Goal: Task Accomplishment & Management: Use online tool/utility

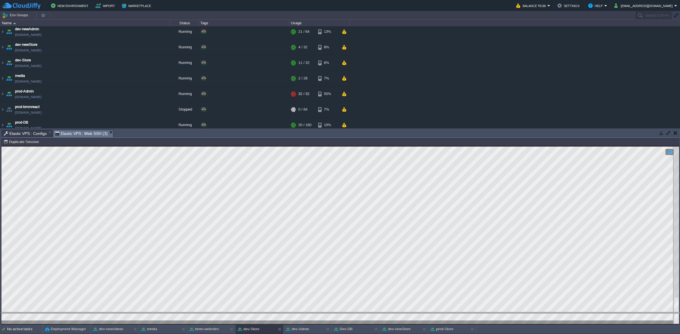
scroll to position [16, 0]
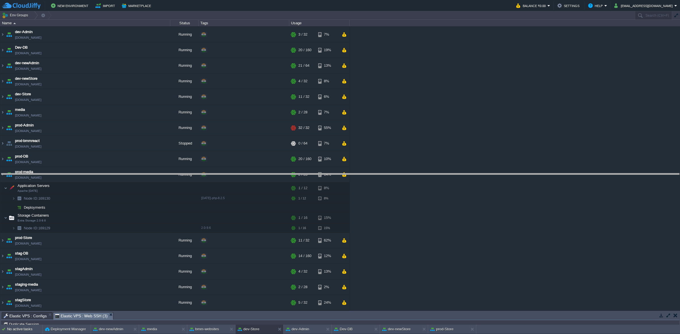
drag, startPoint x: 183, startPoint y: 318, endPoint x: 191, endPoint y: 163, distance: 155.3
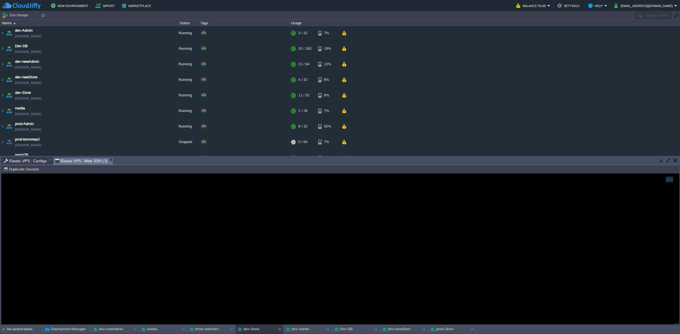
click at [39, 161] on span "Elastic VPS : Configs" at bounding box center [25, 161] width 43 height 7
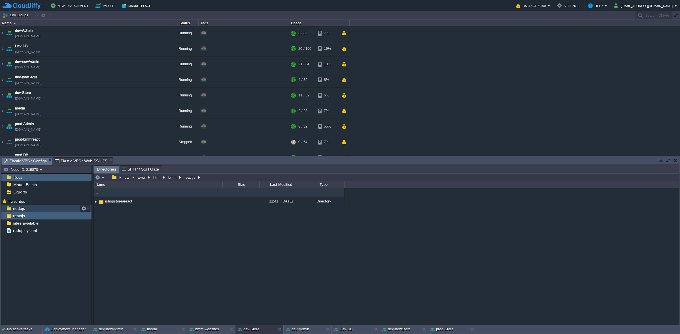
click at [43, 211] on div "nodejs" at bounding box center [46, 208] width 90 height 7
click at [151, 202] on button "button" at bounding box center [148, 201] width 5 height 5
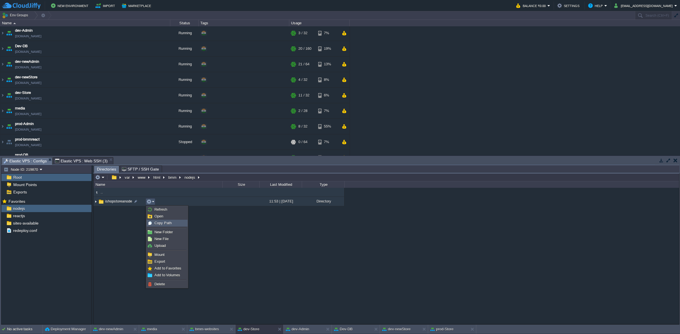
click at [159, 223] on span "Copy Path" at bounding box center [162, 223] width 17 height 4
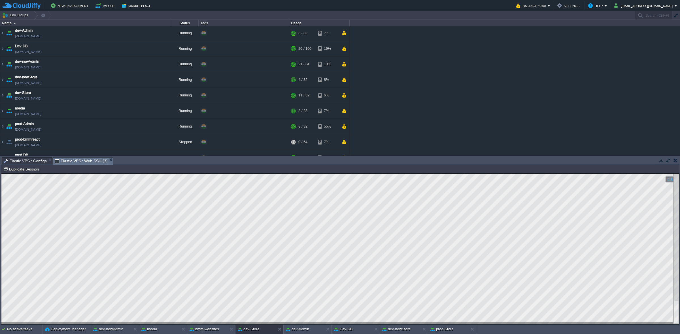
click at [74, 159] on span "Elastic VPS : Web SSH (3)" at bounding box center [81, 161] width 53 height 7
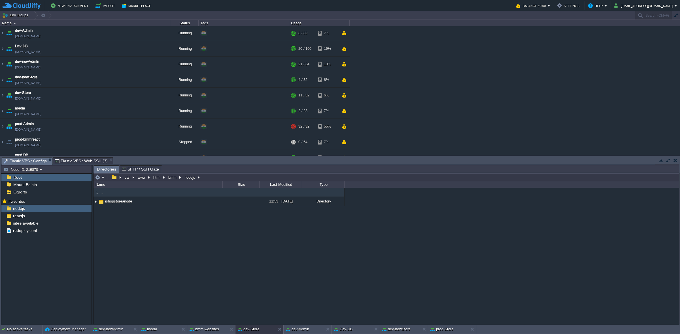
click at [29, 161] on span "Elastic VPS : Configs" at bounding box center [25, 161] width 43 height 7
click at [49, 213] on div "reactjs" at bounding box center [46, 215] width 90 height 7
click at [148, 202] on button "button" at bounding box center [148, 201] width 5 height 5
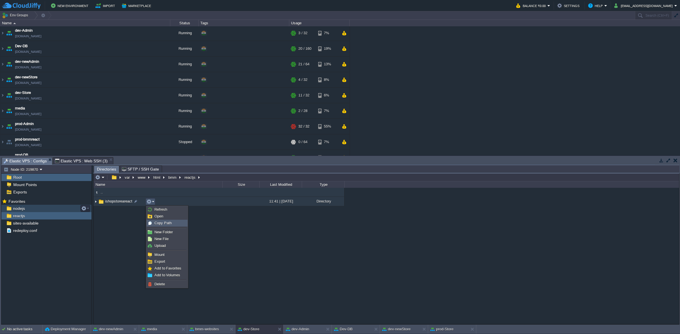
click at [161, 221] on span "Copy Path" at bounding box center [162, 223] width 17 height 4
type textarea "/var/www/html/bmm/reactjs/ishopstoreareact"
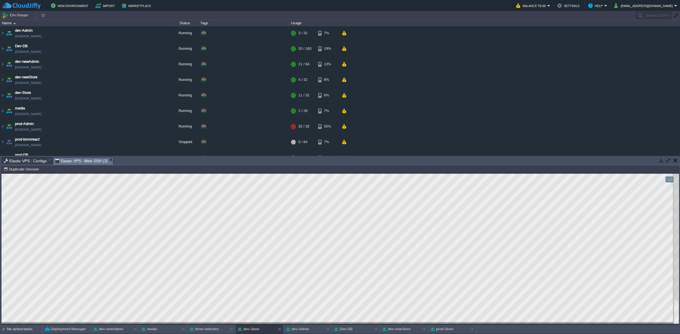
click at [88, 158] on span "Elastic VPS : Web SSH (3)" at bounding box center [81, 161] width 53 height 7
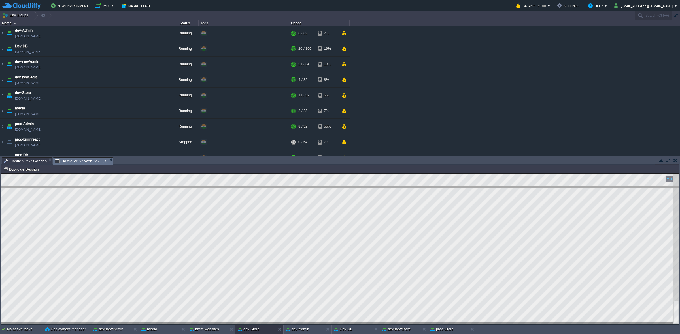
drag, startPoint x: 134, startPoint y: 162, endPoint x: 144, endPoint y: 191, distance: 31.2
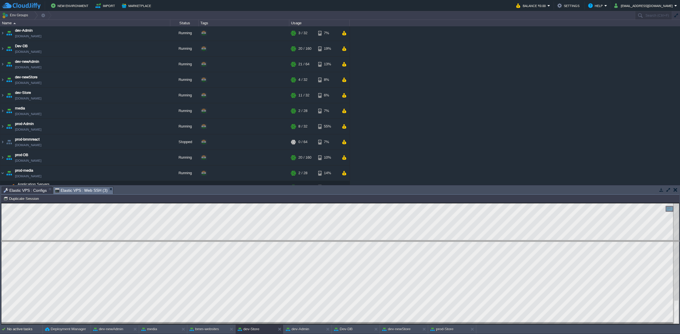
drag, startPoint x: 147, startPoint y: 191, endPoint x: 153, endPoint y: 245, distance: 54.2
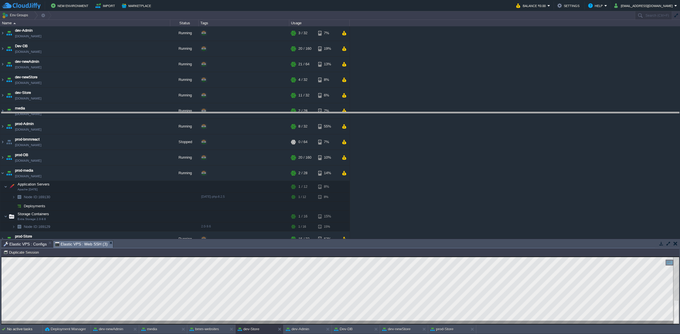
drag, startPoint x: 153, startPoint y: 246, endPoint x: 171, endPoint y: 118, distance: 129.7
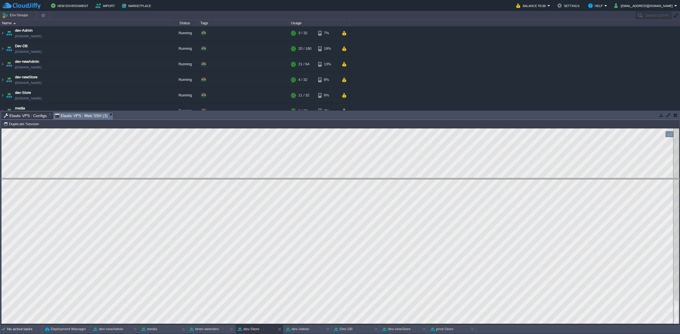
drag, startPoint x: 173, startPoint y: 117, endPoint x: 169, endPoint y: 183, distance: 66.4
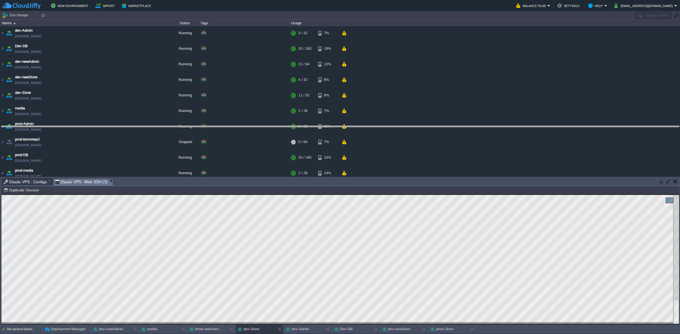
drag, startPoint x: 156, startPoint y: 185, endPoint x: 161, endPoint y: 133, distance: 52.6
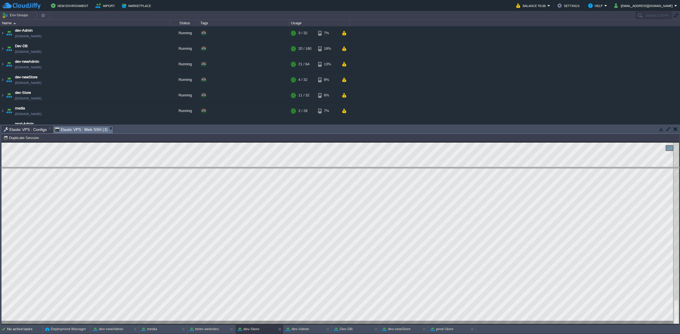
drag, startPoint x: 160, startPoint y: 131, endPoint x: 164, endPoint y: 172, distance: 41.5
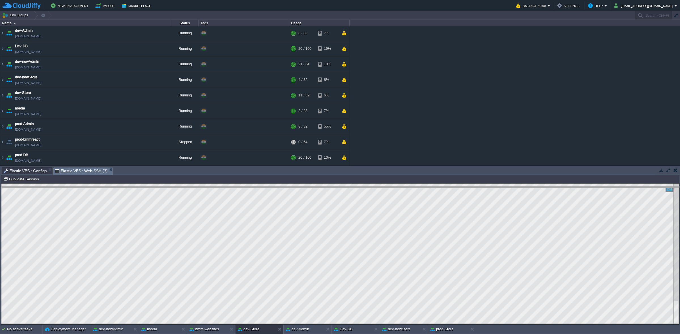
drag, startPoint x: 131, startPoint y: 172, endPoint x: 131, endPoint y: 191, distance: 19.5
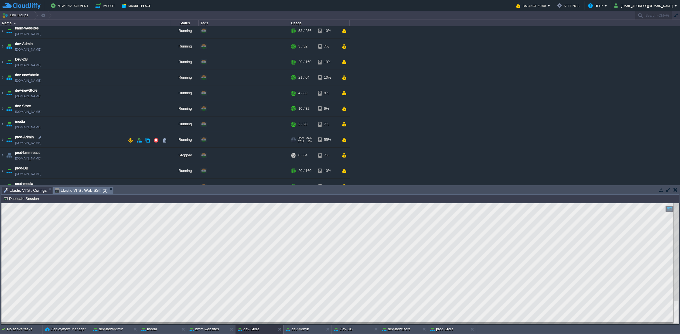
scroll to position [0, 0]
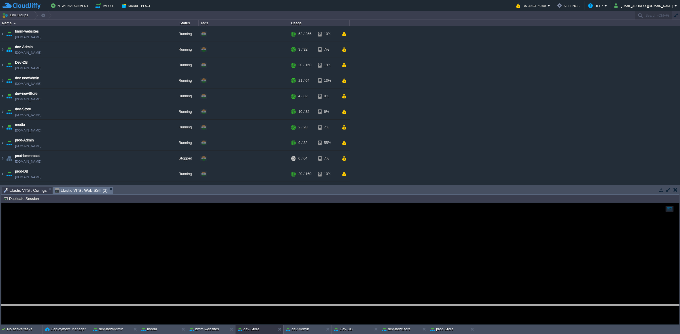
drag, startPoint x: 248, startPoint y: 190, endPoint x: 271, endPoint y: 308, distance: 119.9
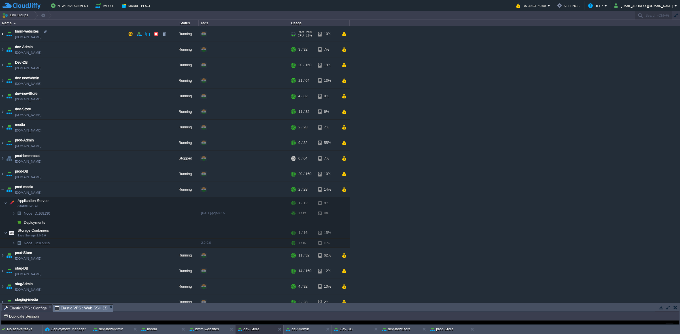
click at [4, 35] on img at bounding box center [2, 33] width 5 height 15
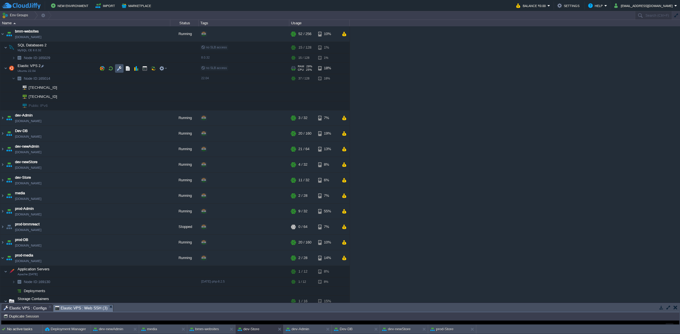
click at [119, 68] on button "button" at bounding box center [119, 68] width 5 height 5
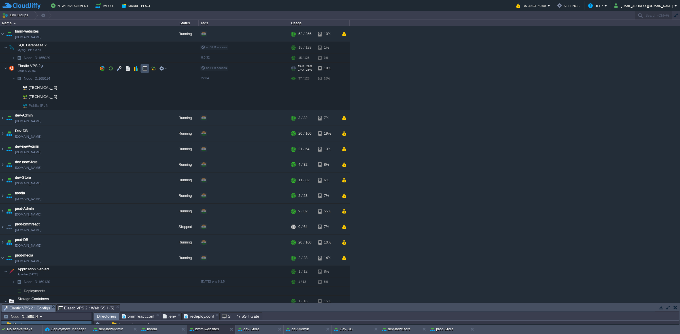
click at [145, 69] on button "button" at bounding box center [144, 68] width 5 height 5
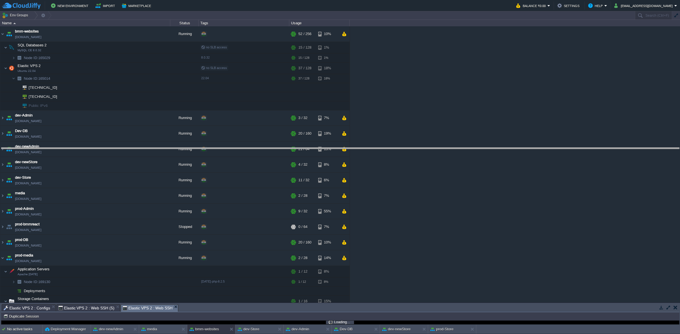
drag, startPoint x: 190, startPoint y: 308, endPoint x: 173, endPoint y: 148, distance: 160.7
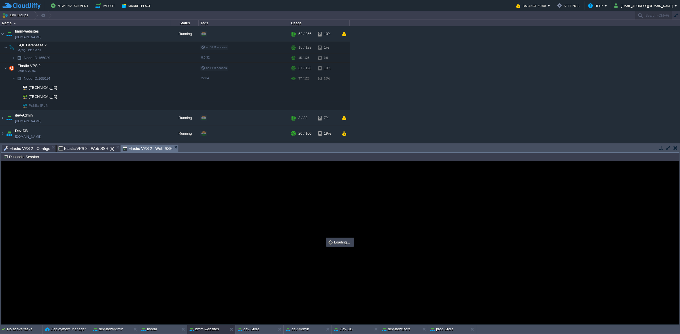
type input "#000000"
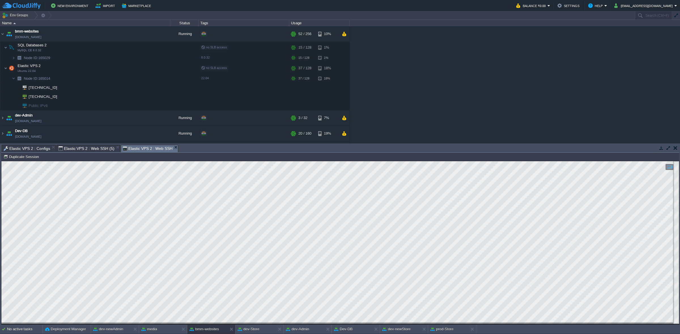
click at [36, 148] on span "Elastic VPS 2 : Configs" at bounding box center [27, 148] width 46 height 7
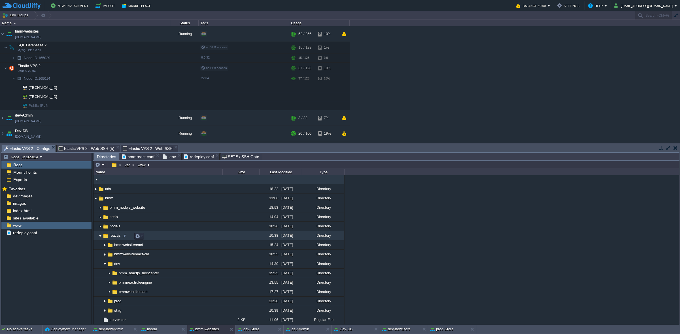
click at [98, 236] on img at bounding box center [100, 236] width 5 height 9
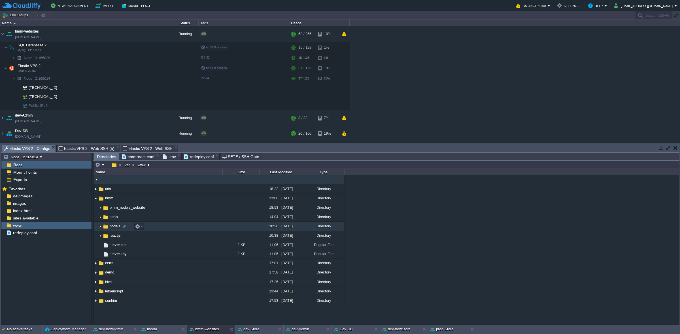
click at [100, 226] on img at bounding box center [100, 226] width 5 height 9
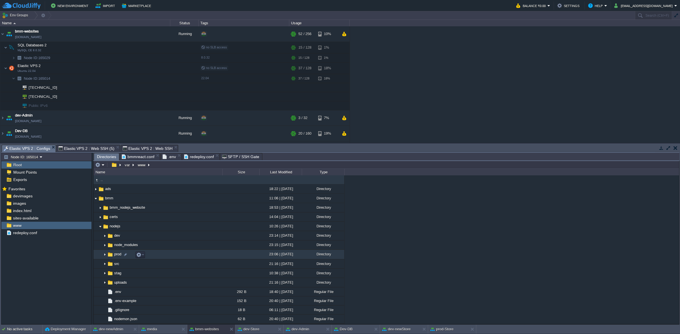
click at [103, 255] on img at bounding box center [105, 255] width 5 height 9
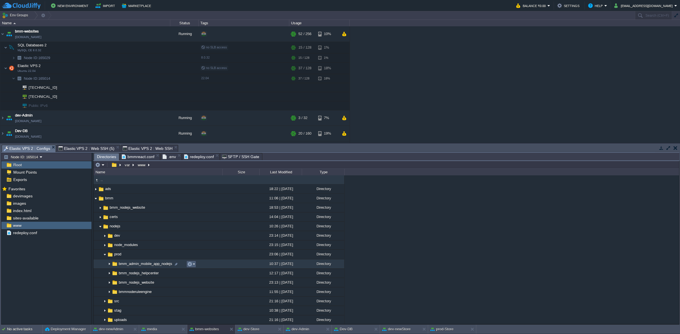
click at [189, 262] on td at bounding box center [191, 264] width 10 height 7
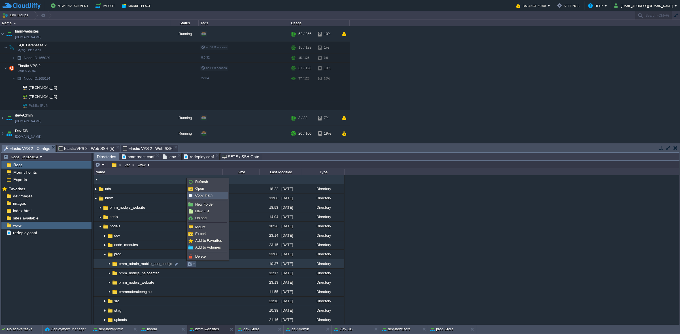
click at [198, 195] on span "Copy Path" at bounding box center [203, 195] width 17 height 4
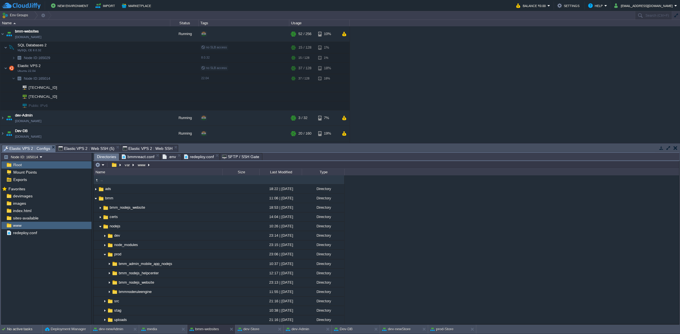
click at [153, 149] on span "Elastic VPS 2 : Web SSH" at bounding box center [148, 148] width 50 height 7
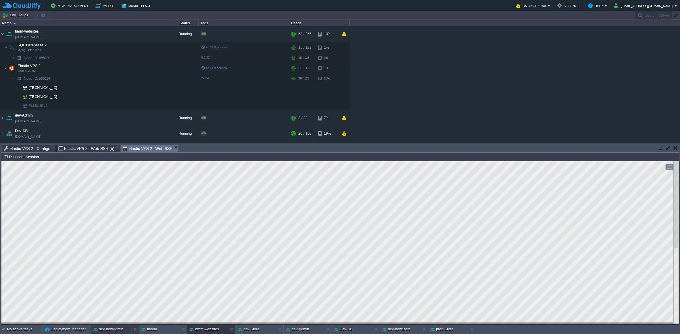
click at [111, 329] on button "dev-newAdmin" at bounding box center [108, 330] width 30 height 6
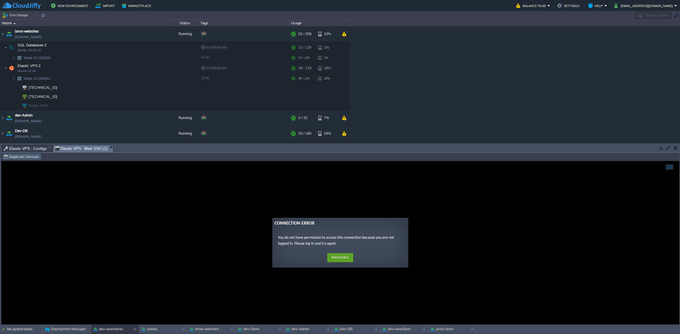
click at [11, 157] on button "Duplicate Session" at bounding box center [21, 156] width 37 height 5
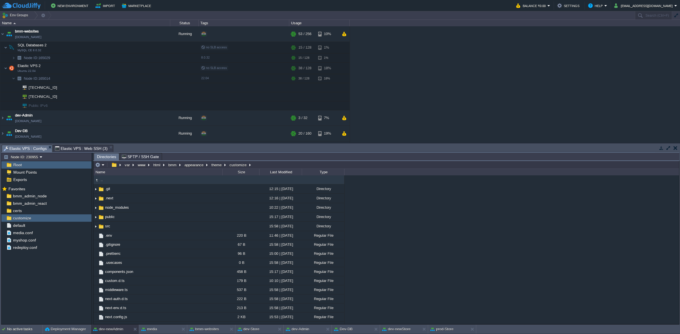
click at [20, 149] on span "Elastic VPS : Configs" at bounding box center [25, 148] width 43 height 7
click at [84, 216] on td at bounding box center [85, 218] width 10 height 7
click at [96, 225] on span "Copy Path" at bounding box center [97, 226] width 17 height 4
type textarea "/var/www/html/bmm/appearance/theme/customize"
type input "#000000"
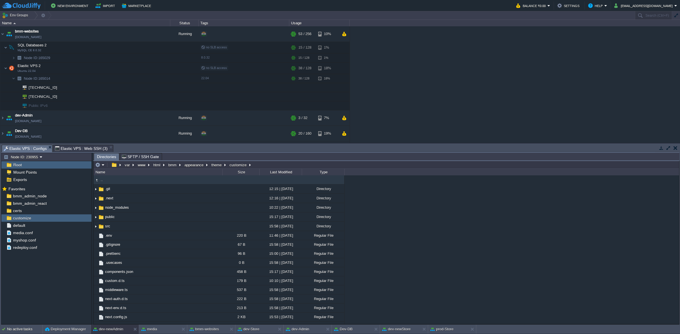
click at [68, 149] on span "Elastic VPS : Web SSH (3)" at bounding box center [81, 148] width 53 height 7
